Goal: Task Accomplishment & Management: Complete application form

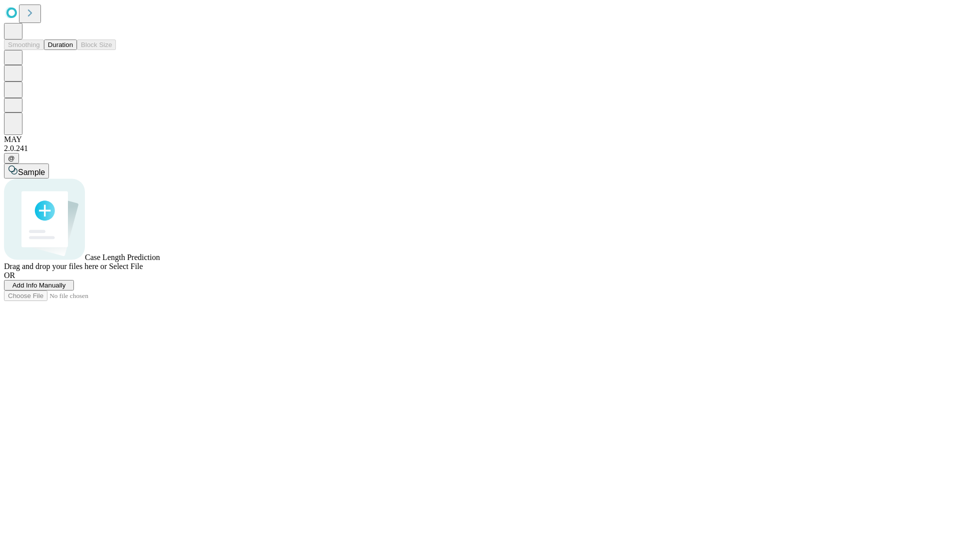
click at [73, 50] on button "Duration" at bounding box center [60, 44] width 33 height 10
click at [66, 289] on span "Add Info Manually" at bounding box center [38, 284] width 53 height 7
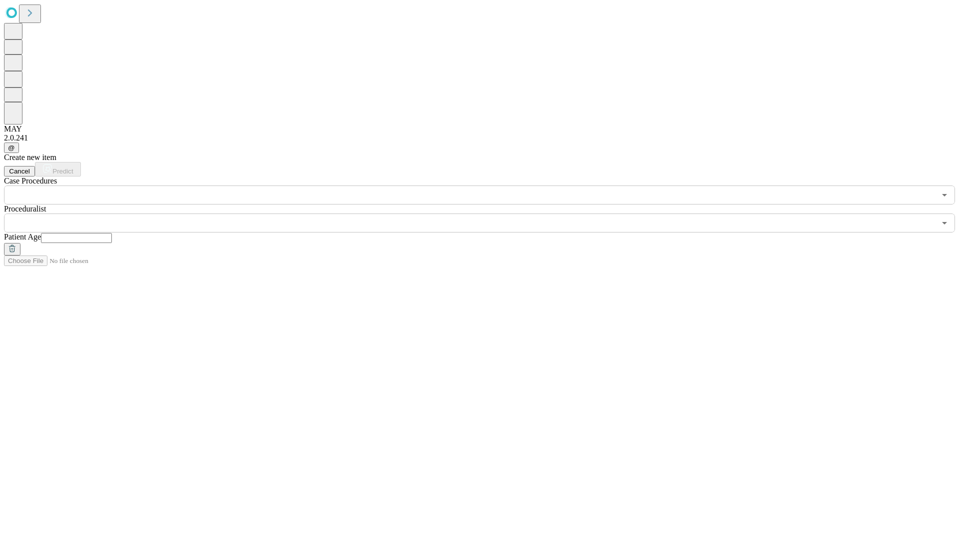
click at [112, 233] on input "text" at bounding box center [76, 238] width 71 height 10
type input "*"
click at [487, 213] on input "text" at bounding box center [470, 222] width 932 height 19
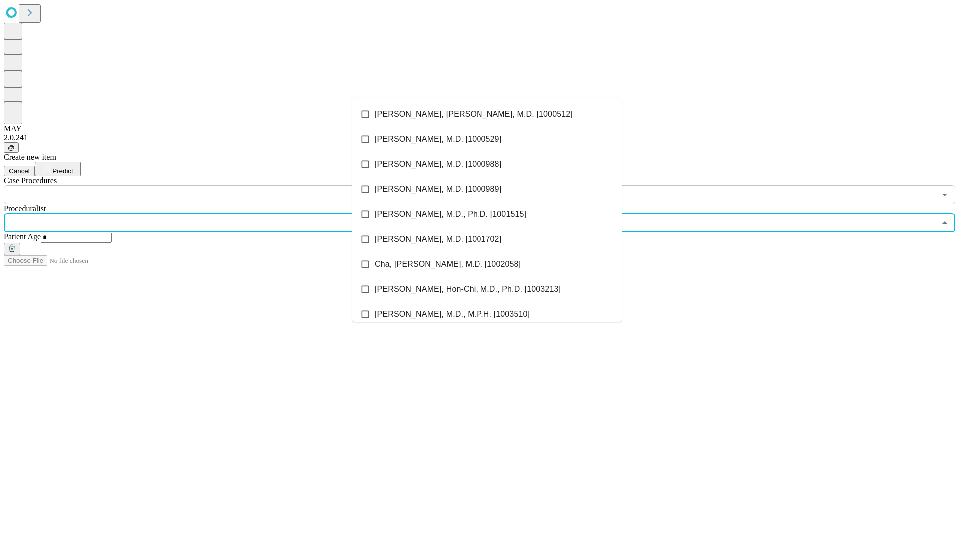
click at [487, 114] on li "[PERSON_NAME], [PERSON_NAME], M.D. [1000512]" at bounding box center [487, 114] width 270 height 25
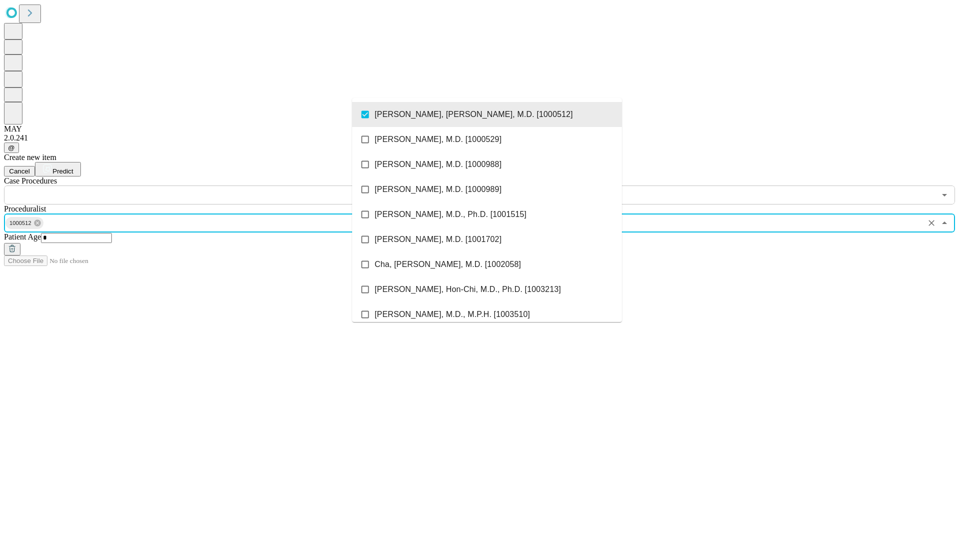
click at [210, 185] on input "text" at bounding box center [470, 194] width 932 height 19
